Goal: Information Seeking & Learning: Learn about a topic

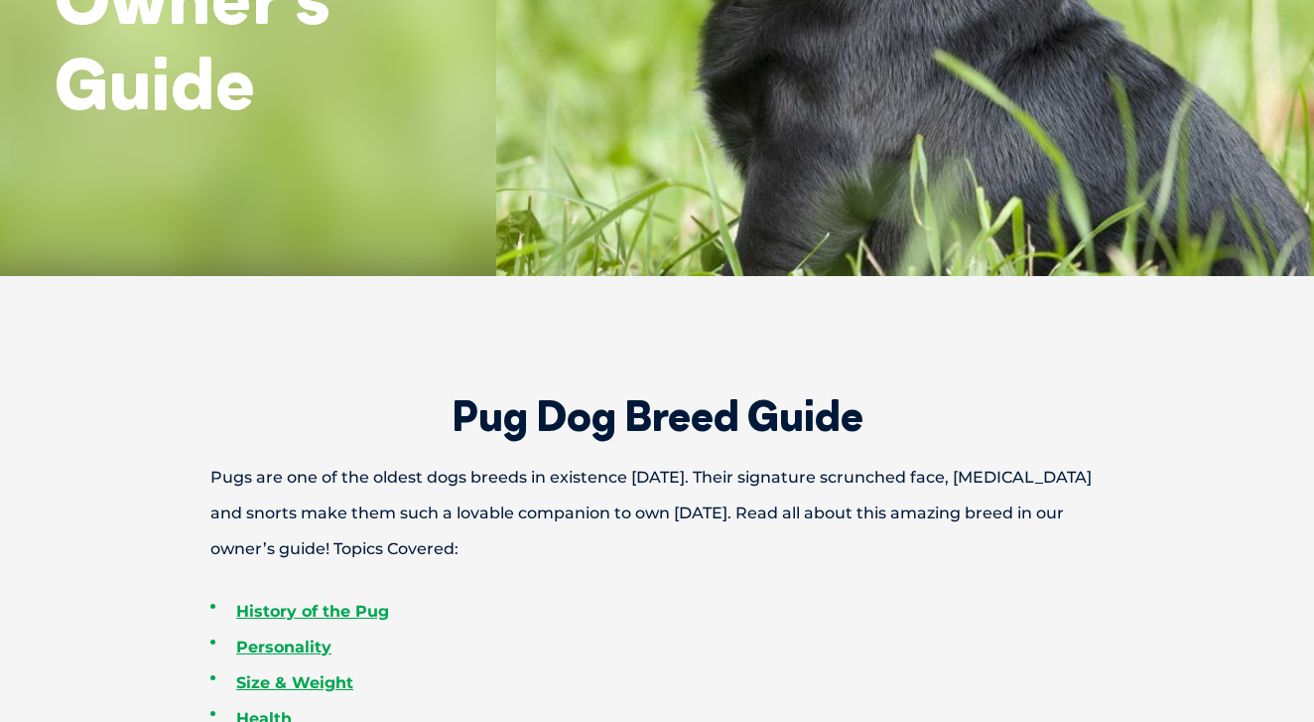
scroll to position [420, 0]
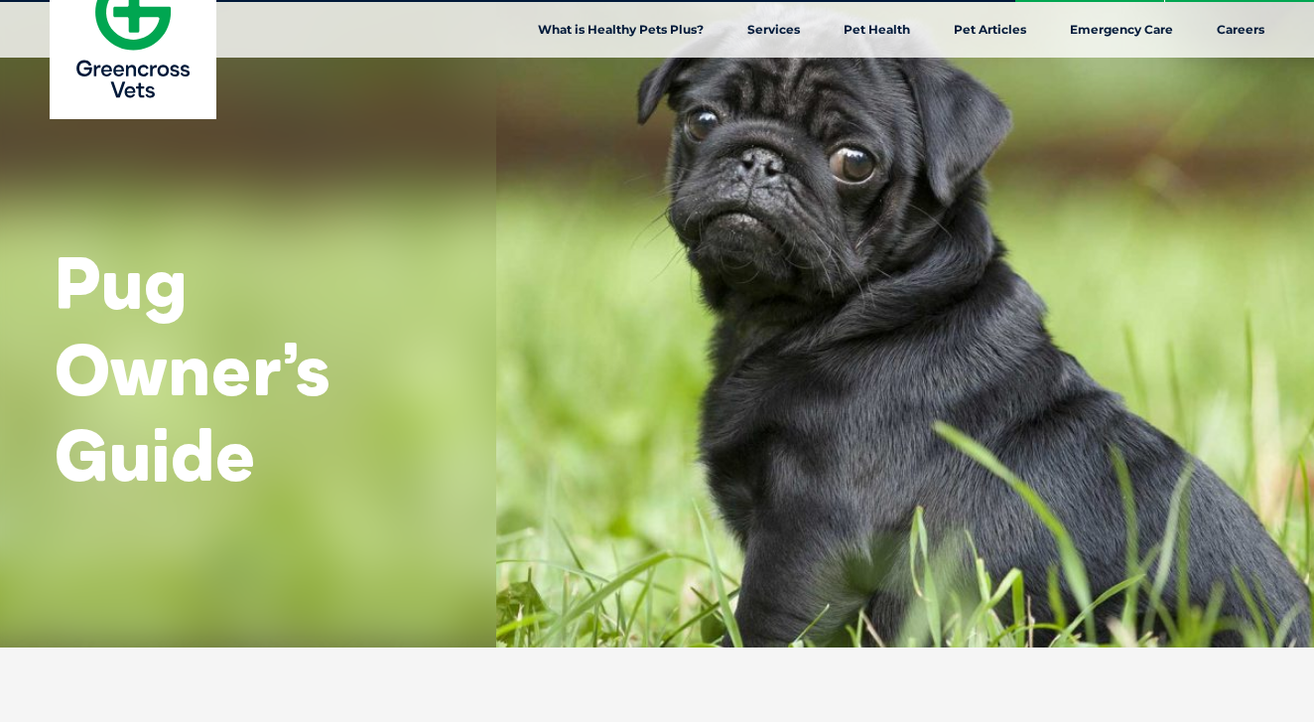
scroll to position [42, 0]
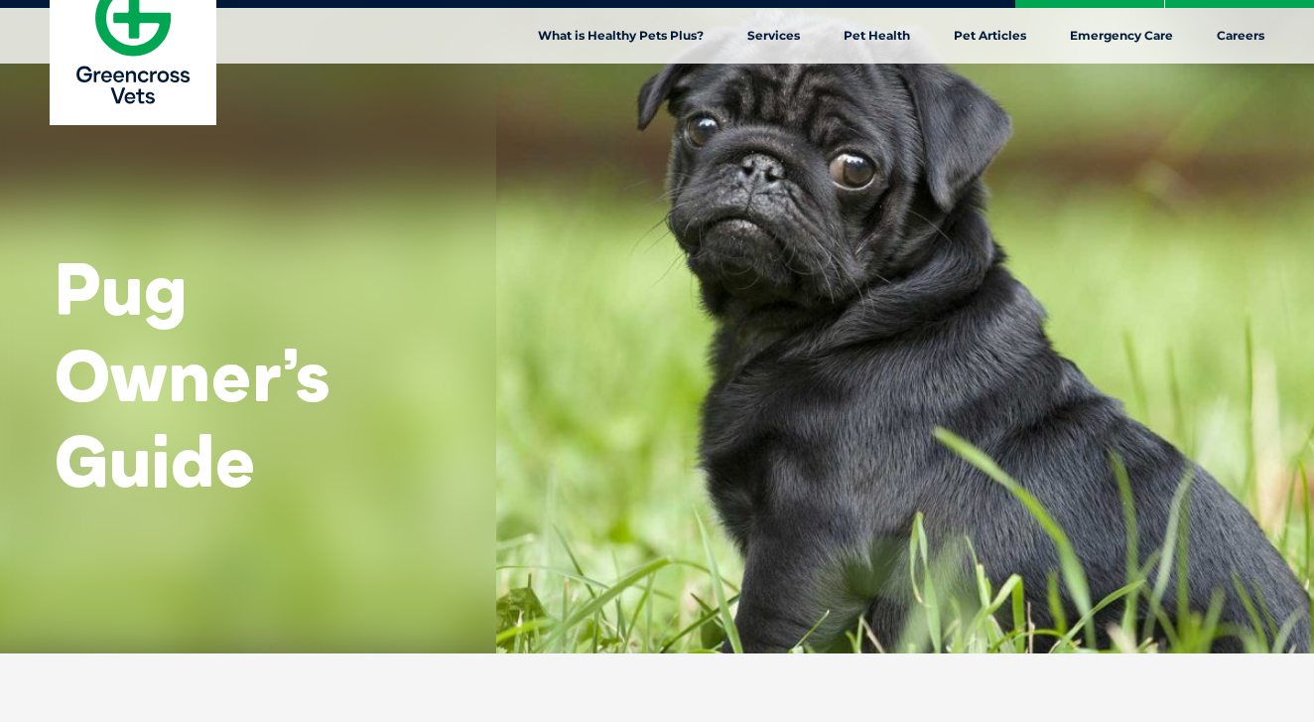
click at [861, 185] on div "Pug Owner’s Guide" at bounding box center [657, 305] width 1314 height 695
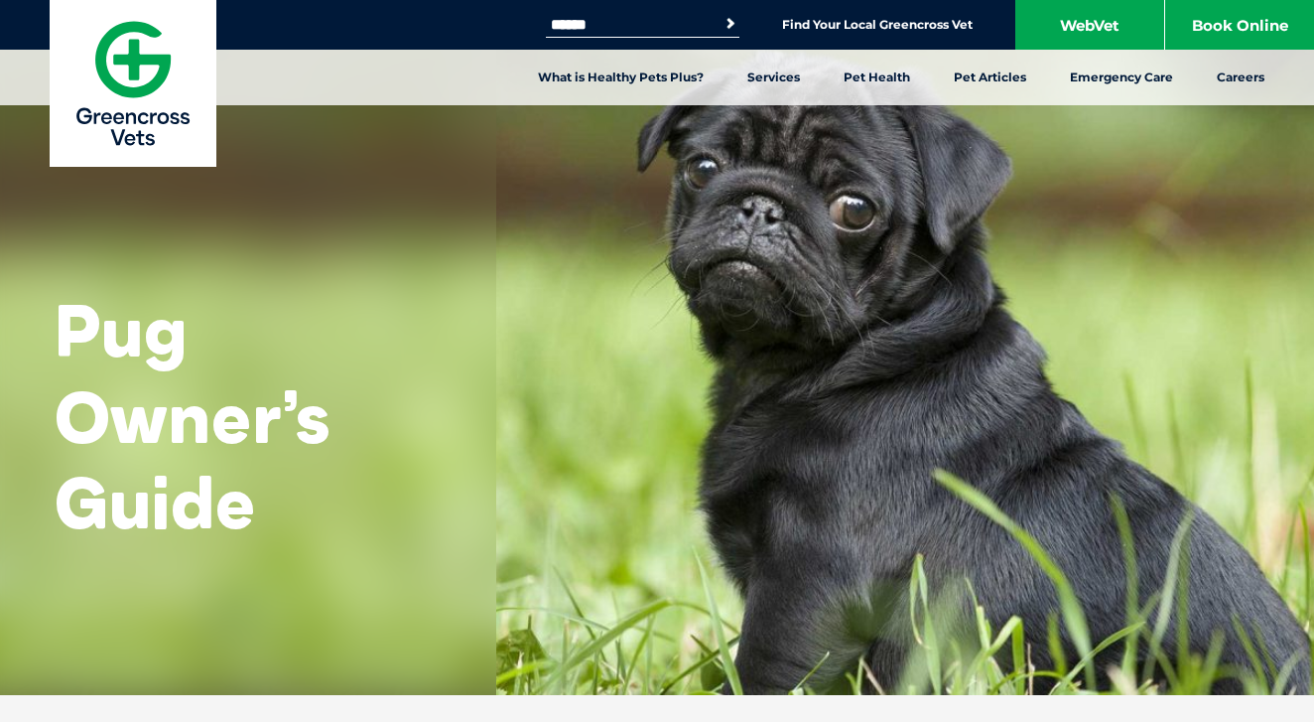
scroll to position [0, 0]
click at [491, 263] on div "Pug Owner’s Guide" at bounding box center [248, 347] width 496 height 695
click at [309, 284] on div "Pug Owner’s Guide" at bounding box center [248, 347] width 496 height 695
click at [120, 41] on img at bounding box center [133, 83] width 167 height 167
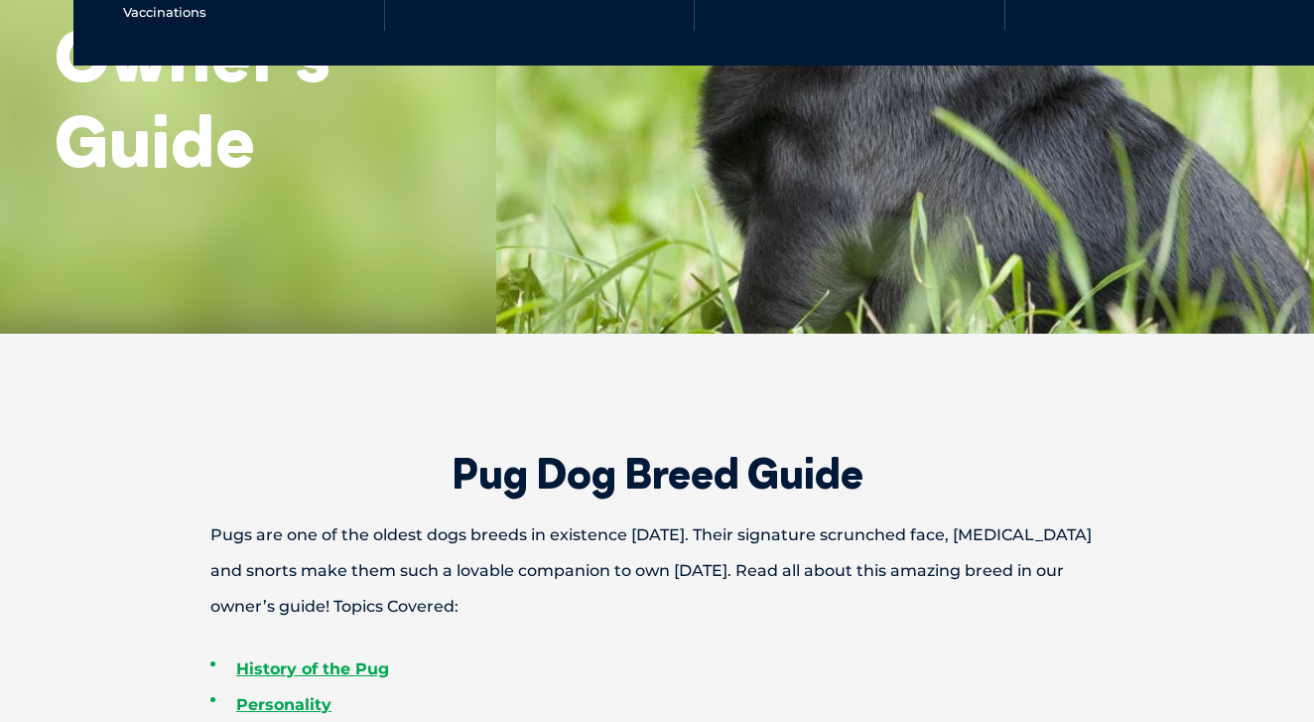
scroll to position [362, 0]
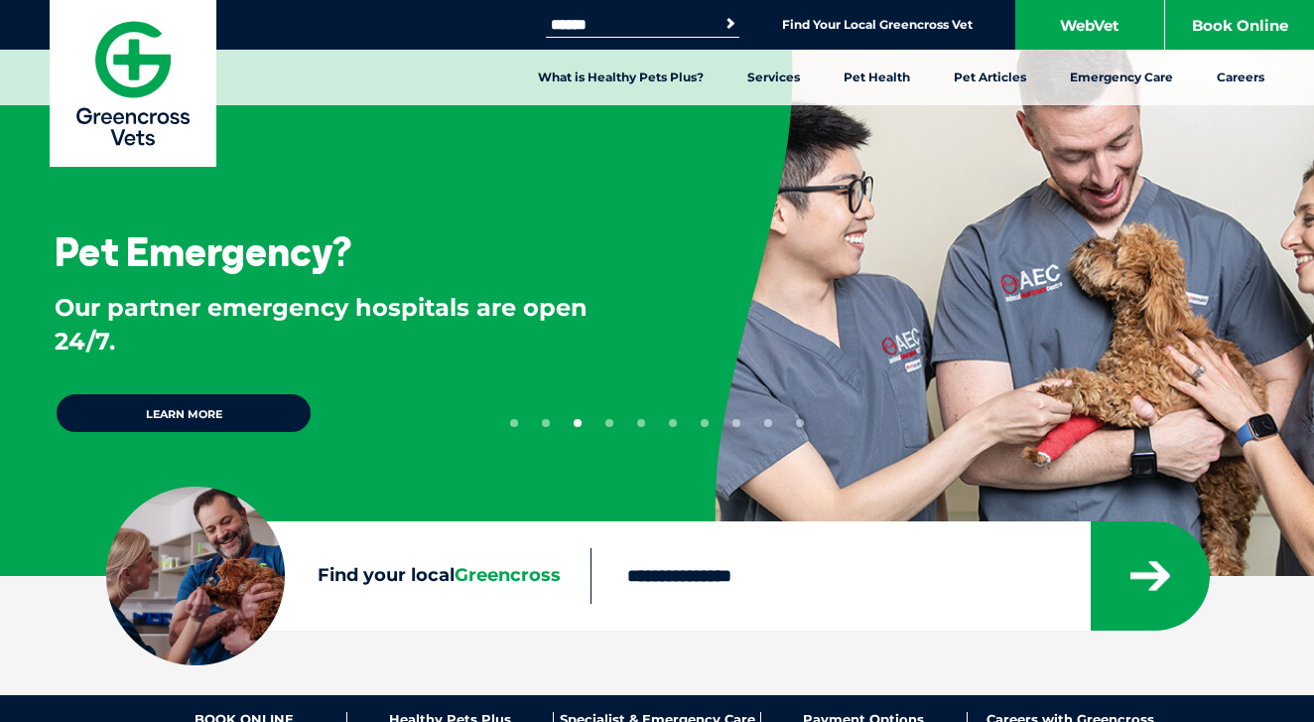
scroll to position [298, 0]
